Goal: Information Seeking & Learning: Learn about a topic

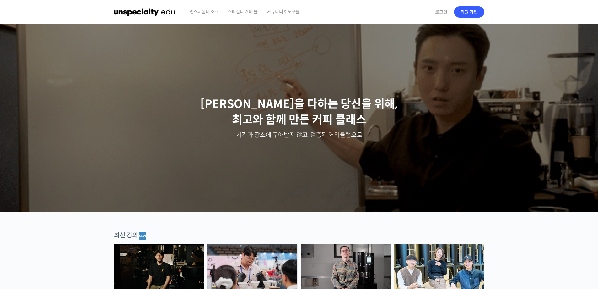
click at [238, 10] on span "스페셜티 커피 몰" at bounding box center [243, 12] width 30 height 24
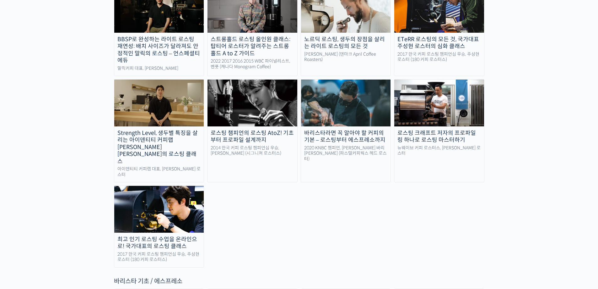
scroll to position [597, 0]
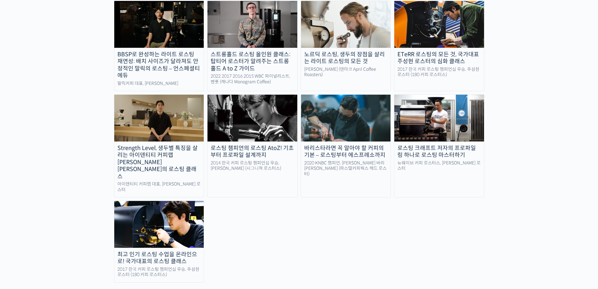
click at [135, 201] on img at bounding box center [159, 224] width 90 height 46
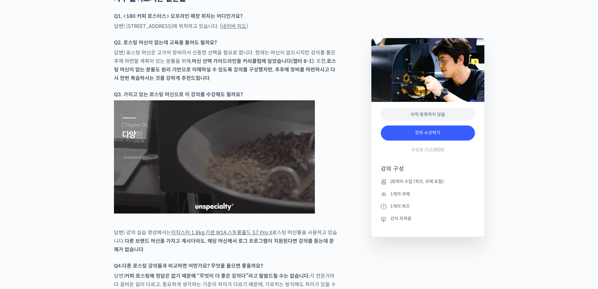
scroll to position [2482, 0]
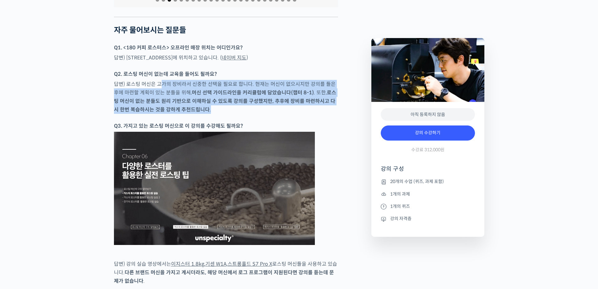
drag, startPoint x: 167, startPoint y: 109, endPoint x: 258, endPoint y: 138, distance: 95.5
click at [258, 114] on p "답변) 로스팅 머신은 고가의 장비라서 신중한 선택을 필요로 합니다. 현재는 머신이 없으시지만 강의를 들은 후에 마련할 계획이 있는 분들을 위해…" at bounding box center [226, 97] width 224 height 34
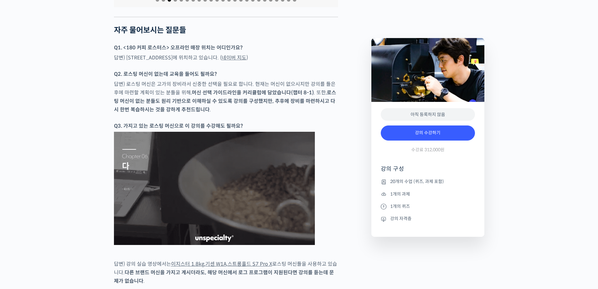
click at [232, 122] on div at bounding box center [226, 118] width 224 height 6
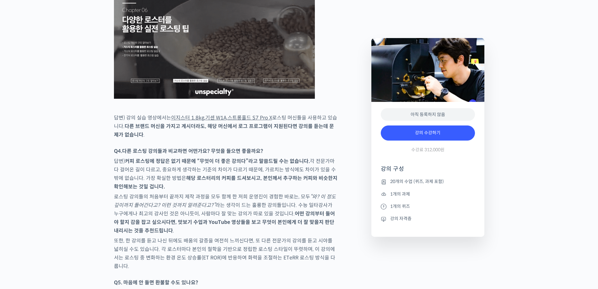
scroll to position [2639, 0]
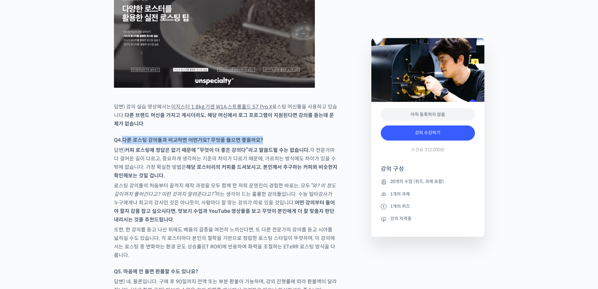
drag, startPoint x: 123, startPoint y: 164, endPoint x: 265, endPoint y: 165, distance: 141.4
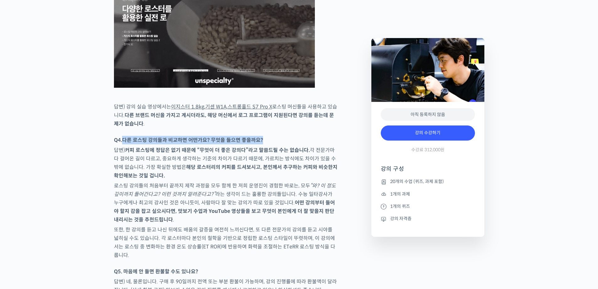
click at [265, 144] on p "Q4. 다른 로스팅 강의들과 비교하면 어떤가요? 무엇을 들으면 좋을까요?" at bounding box center [226, 140] width 224 height 8
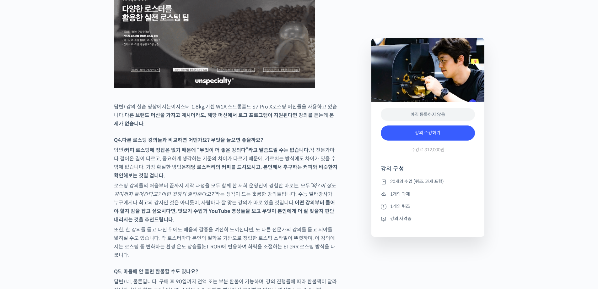
click at [156, 153] on strong "커피 로스팅에 정답은 없기 때문에 “무엇이 더 좋은 강의다”라고 말씀드릴 수는 없습니다." at bounding box center [217, 150] width 185 height 7
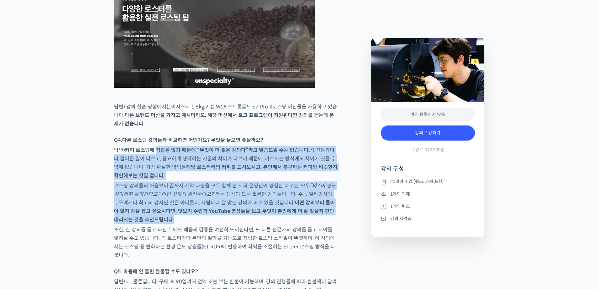
drag, startPoint x: 156, startPoint y: 178, endPoint x: 309, endPoint y: 241, distance: 166.2
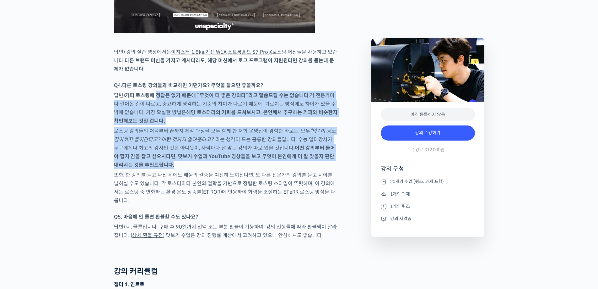
scroll to position [2702, 0]
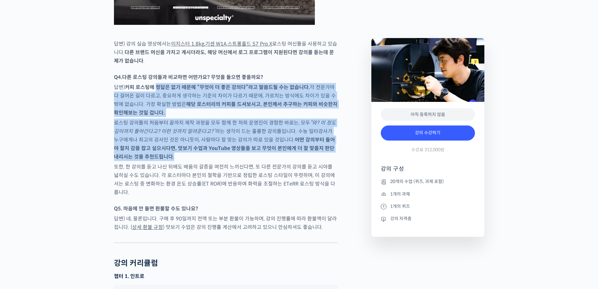
click at [204, 161] on p "로스팅 강의들의 처음부터 끝까지 제작 과정을 모두 함께 한 저희 운영진이 경험한 바로는, 모두 “와? 이 정도 깊이까지 들어간다고? 이런 것까…" at bounding box center [226, 139] width 224 height 42
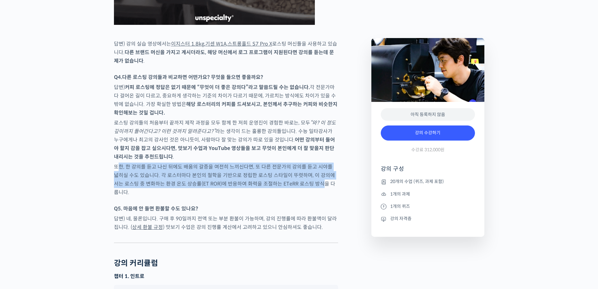
drag, startPoint x: 117, startPoint y: 192, endPoint x: 306, endPoint y: 212, distance: 190.2
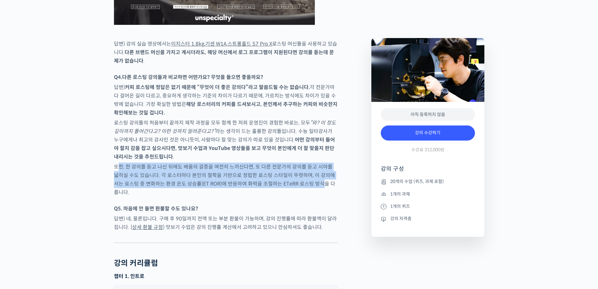
click at [306, 196] on p "또한, 한 강의를 듣고 나신 뒤에도 배움의 갈증을 여전히 느끼신다면, 또 다른 전문가의 강의를 듣고 시야를 넓히실 수도 있습니다. 각 로스터마…" at bounding box center [226, 179] width 224 height 34
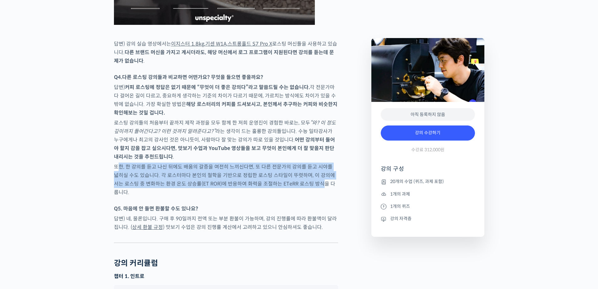
click at [241, 192] on p "또한, 한 강의를 듣고 나신 뒤에도 배움의 갈증을 여전히 느끼신다면, 또 다른 전문가의 강의를 듣고 시야를 넓히실 수도 있습니다. 각 로스터마…" at bounding box center [226, 179] width 224 height 34
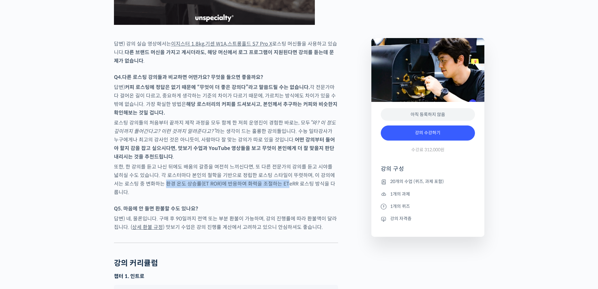
drag, startPoint x: 150, startPoint y: 209, endPoint x: 270, endPoint y: 210, distance: 120.6
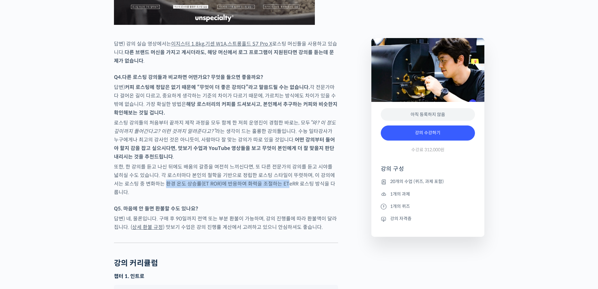
click at [270, 196] on p "또한, 한 강의를 듣고 나신 뒤에도 배움의 갈증을 여전히 느끼신다면, 또 다른 전문가의 강의를 듣고 시야를 넓히실 수도 있습니다. 각 로스터마…" at bounding box center [226, 179] width 224 height 34
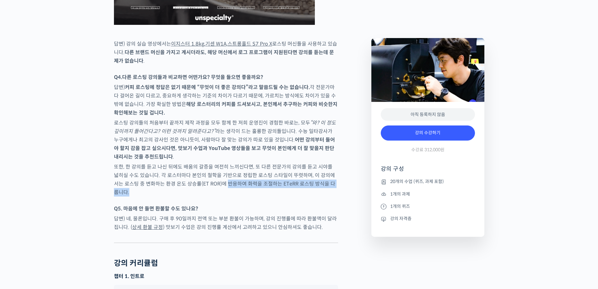
drag, startPoint x: 210, startPoint y: 210, endPoint x: 331, endPoint y: 211, distance: 120.6
click at [331, 196] on p "또한, 한 강의를 듣고 나신 뒤에도 배움의 갈증을 여전히 느끼신다면, 또 다른 전문가의 강의를 듣고 시야를 넓히실 수도 있습니다. 각 로스터마…" at bounding box center [226, 179] width 224 height 34
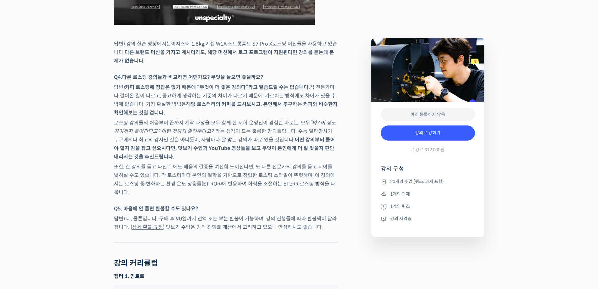
click at [203, 161] on p "로스팅 강의들의 처음부터 끝까지 제작 과정을 모두 함께 한 저희 운영진이 경험한 바로는, 모두 “와? 이 정도 깊이까지 들어간다고? 이런 것까…" at bounding box center [226, 139] width 224 height 42
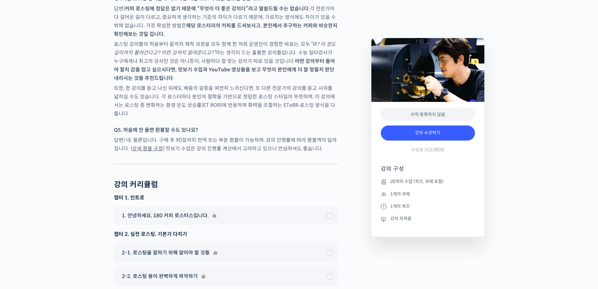
scroll to position [2796, 0]
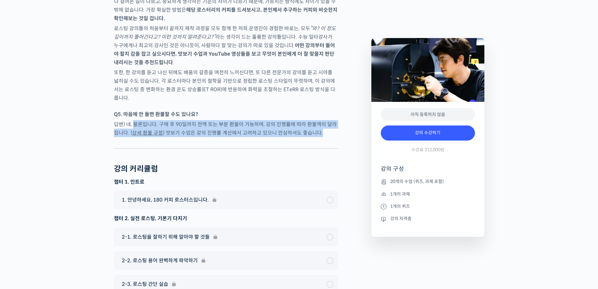
drag, startPoint x: 134, startPoint y: 136, endPoint x: 325, endPoint y: 152, distance: 191.1
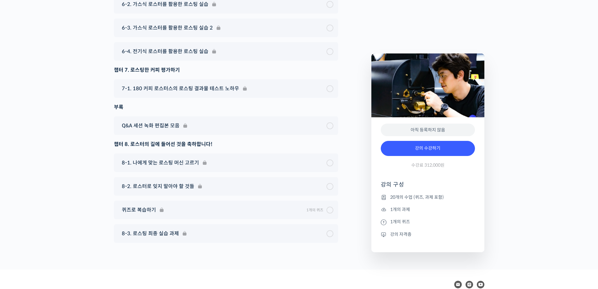
scroll to position [3258, 0]
